Goal: Task Accomplishment & Management: Manage account settings

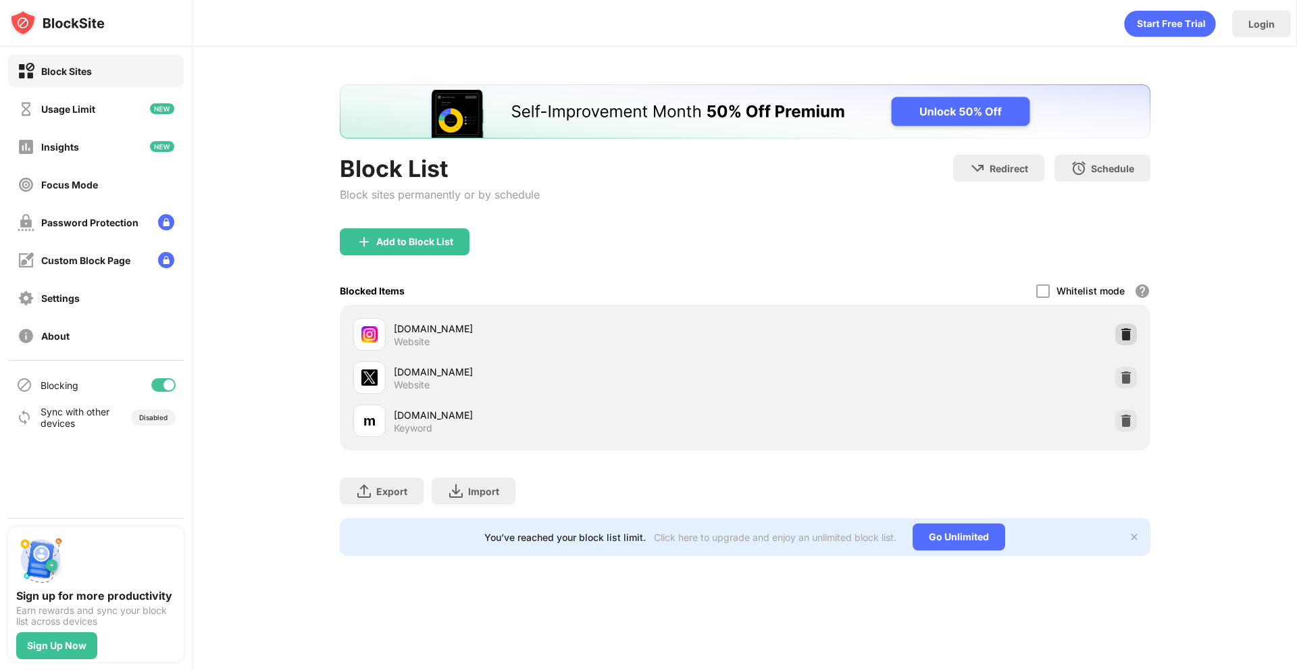
click at [1126, 331] on img at bounding box center [1126, 335] width 14 height 14
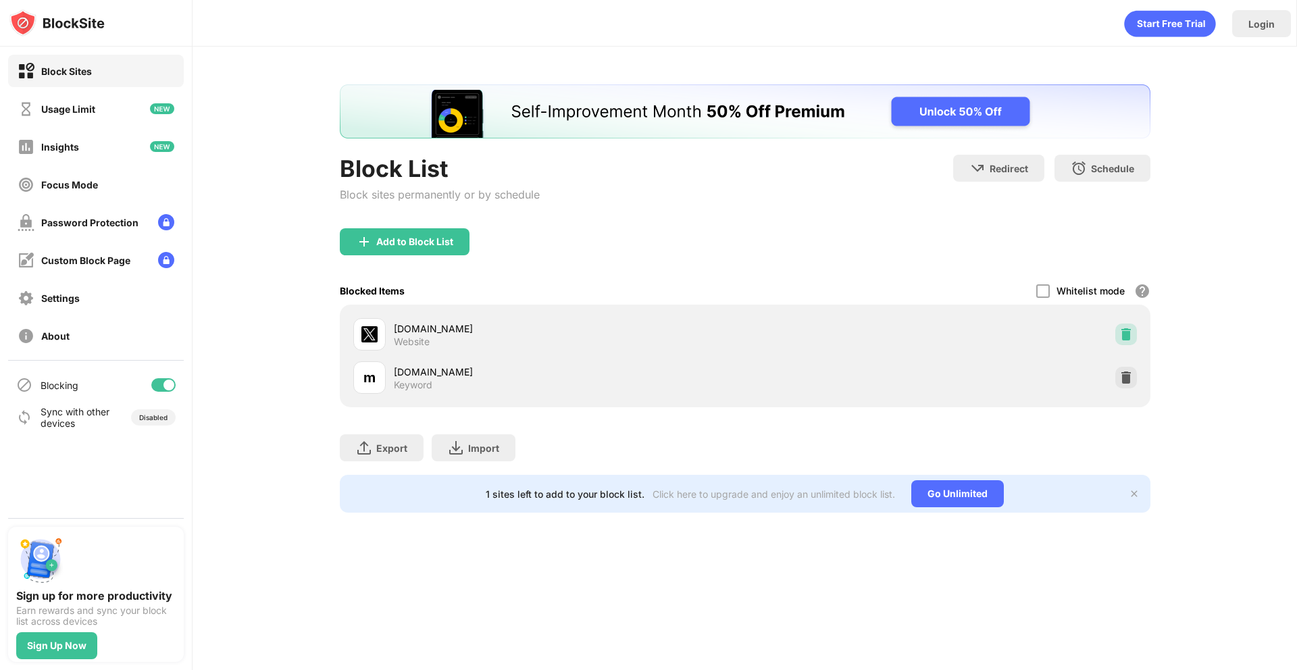
click at [1126, 331] on img at bounding box center [1126, 335] width 14 height 14
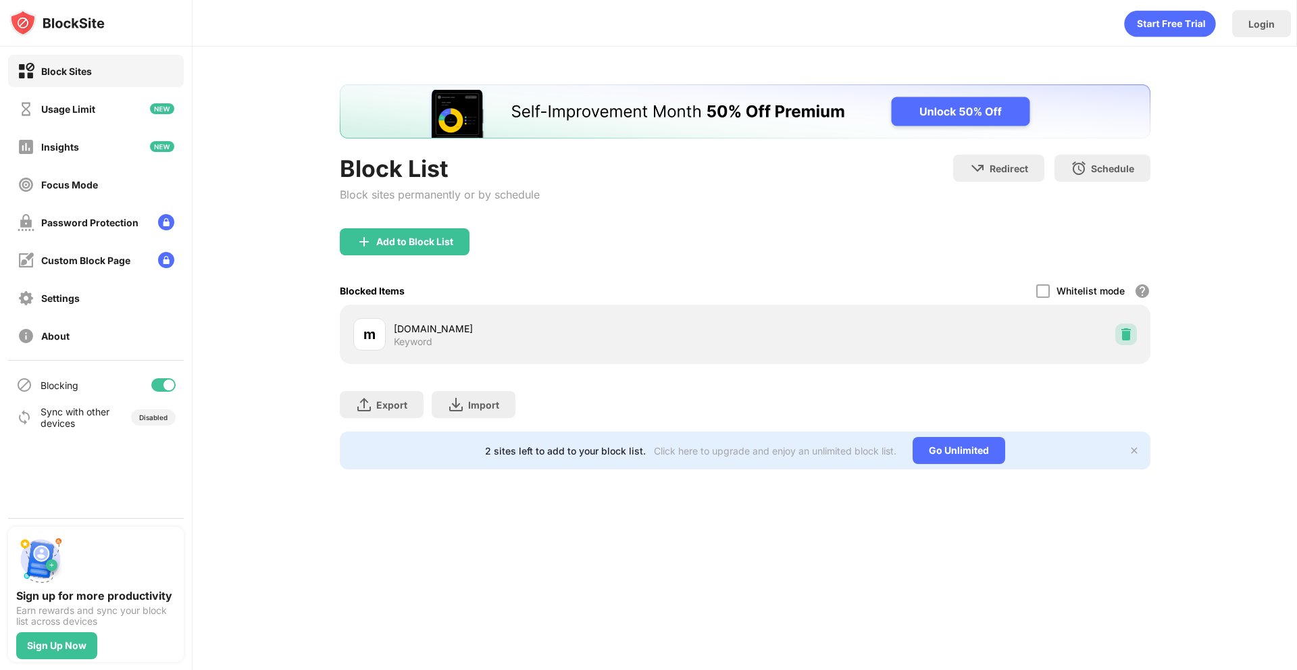
click at [1126, 331] on img at bounding box center [1126, 335] width 14 height 14
